Goal: Information Seeking & Learning: Learn about a topic

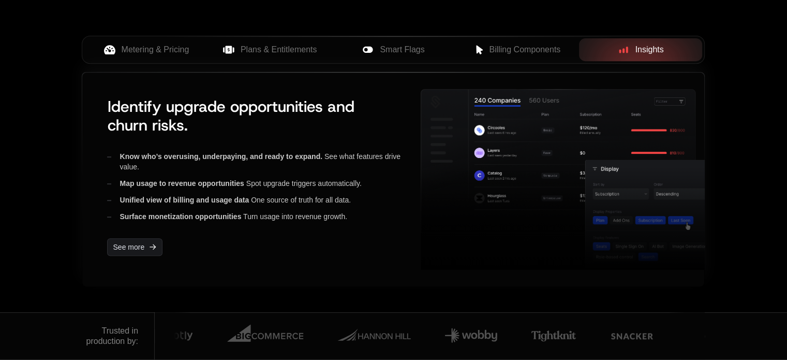
scroll to position [414, 0]
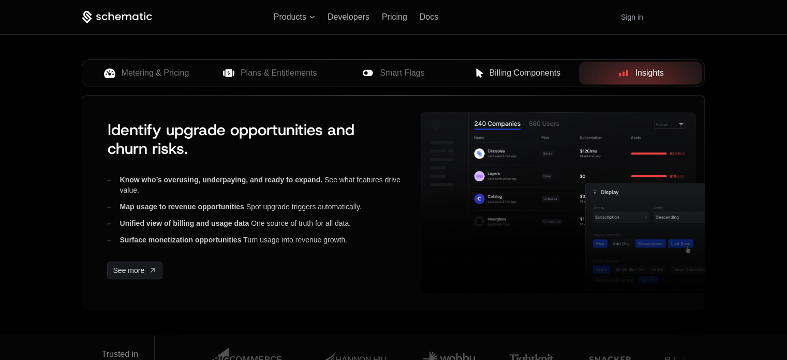
click at [480, 75] on icon at bounding box center [480, 73] width 7 height 9
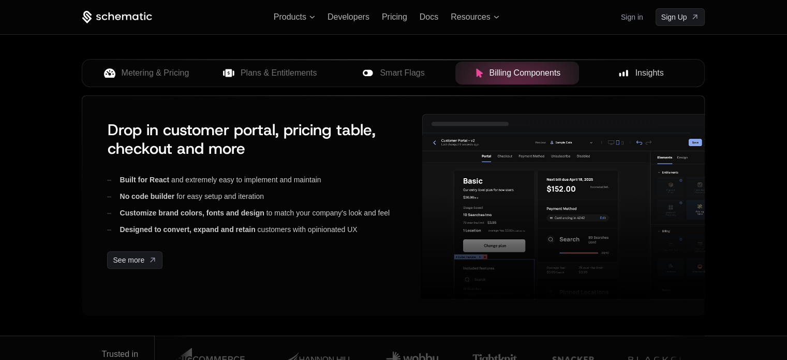
click at [632, 68] on div "Insights" at bounding box center [640, 73] width 107 height 12
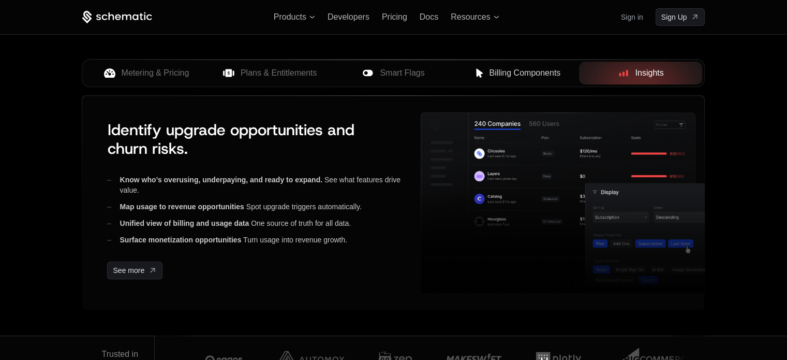
click at [493, 93] on div "Metering & Pricing Plans & Entitlements Smart Flags Billing Components Insights" at bounding box center [393, 77] width 623 height 36
click at [500, 70] on span "Billing Components" at bounding box center [524, 73] width 71 height 12
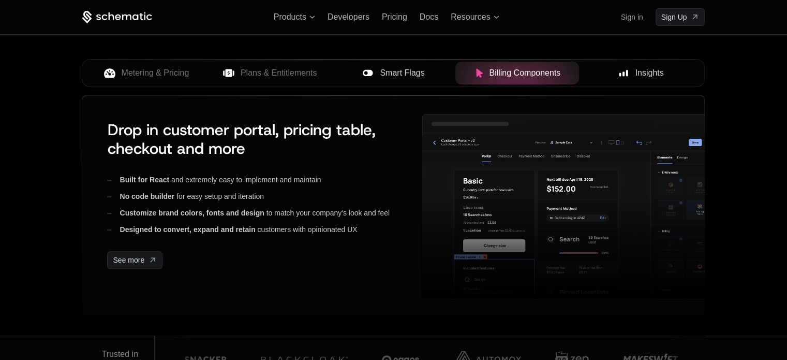
click at [389, 70] on span "Smart Flags" at bounding box center [402, 73] width 45 height 12
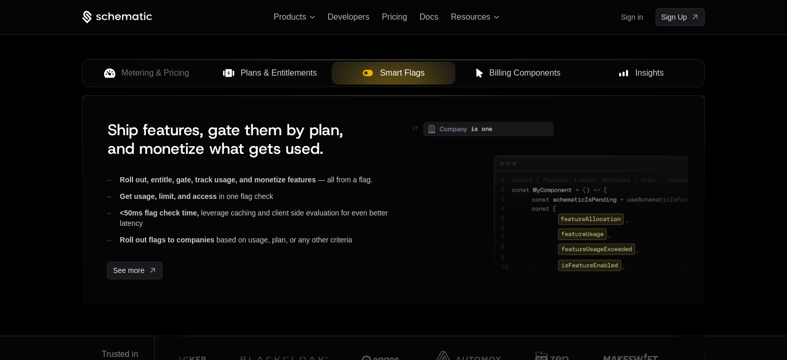
click at [291, 67] on span "Plans & Entitlements" at bounding box center [279, 73] width 77 height 12
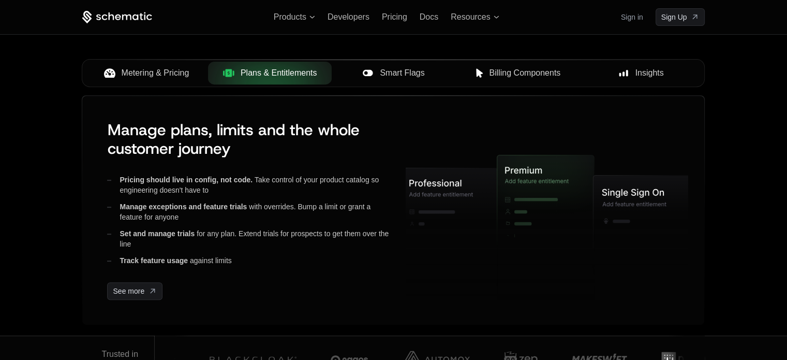
click at [195, 67] on div "Metering & Pricing" at bounding box center [146, 73] width 107 height 12
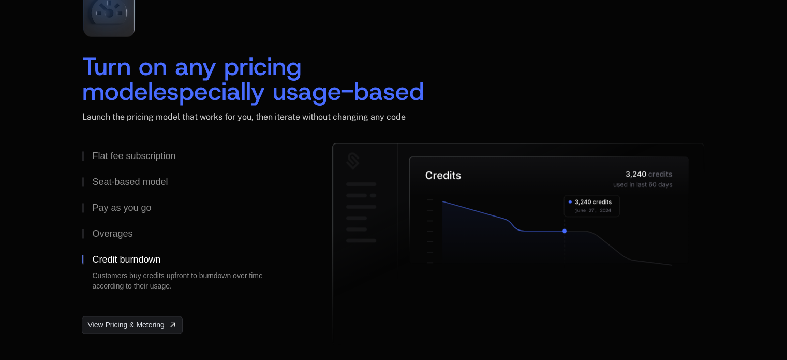
scroll to position [1604, 0]
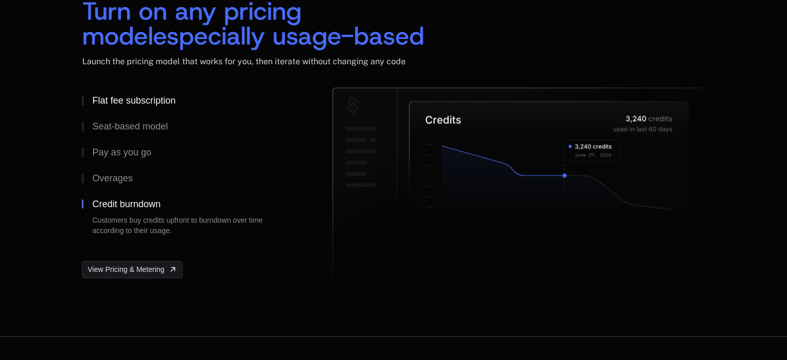
click at [124, 101] on div "Flat fee subscription" at bounding box center [133, 100] width 83 height 9
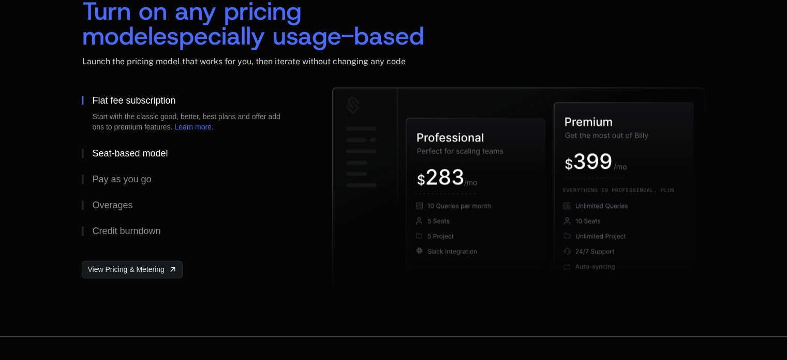
click at [127, 154] on div "Seat-based model" at bounding box center [130, 153] width 76 height 9
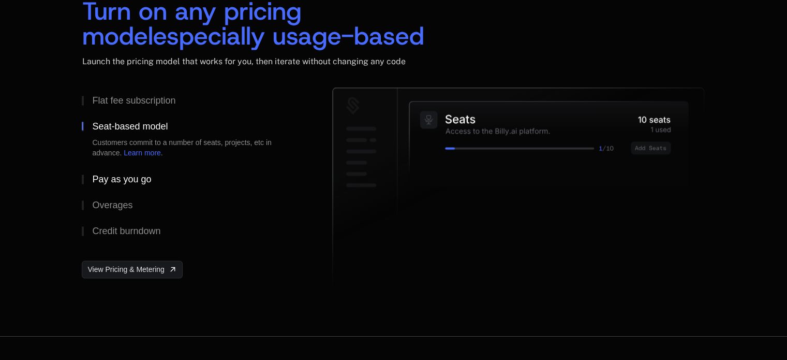
click at [121, 181] on div "Pay as you go" at bounding box center [121, 178] width 59 height 9
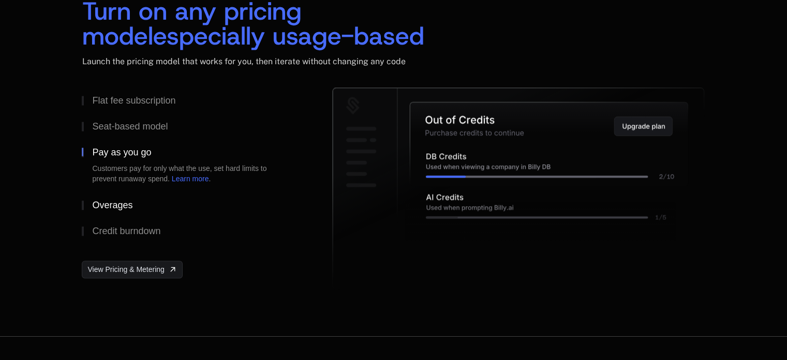
click at [121, 200] on div "Overages" at bounding box center [112, 204] width 40 height 9
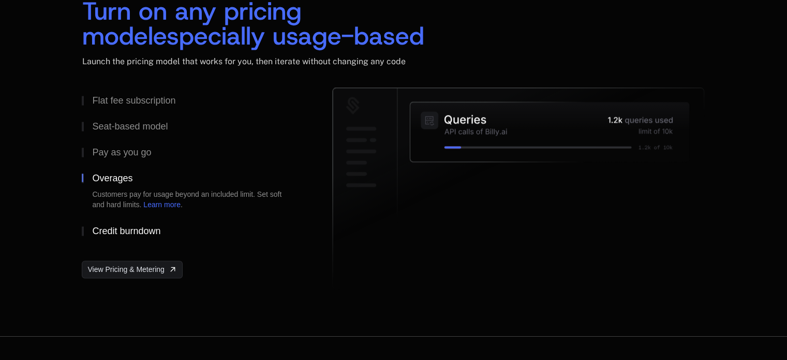
click at [127, 229] on div "Credit burndown" at bounding box center [126, 230] width 68 height 9
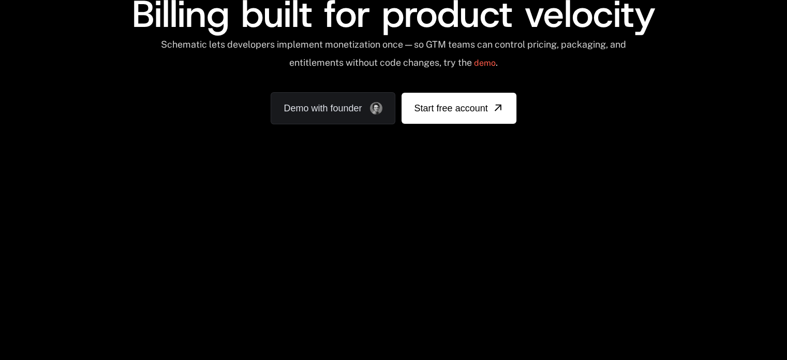
scroll to position [104, 0]
